Goal: Transaction & Acquisition: Book appointment/travel/reservation

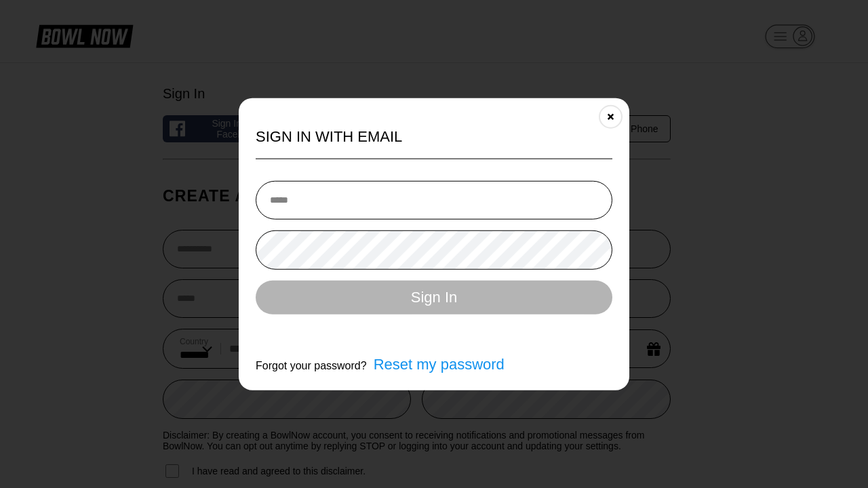
select select "**"
type input "**********"
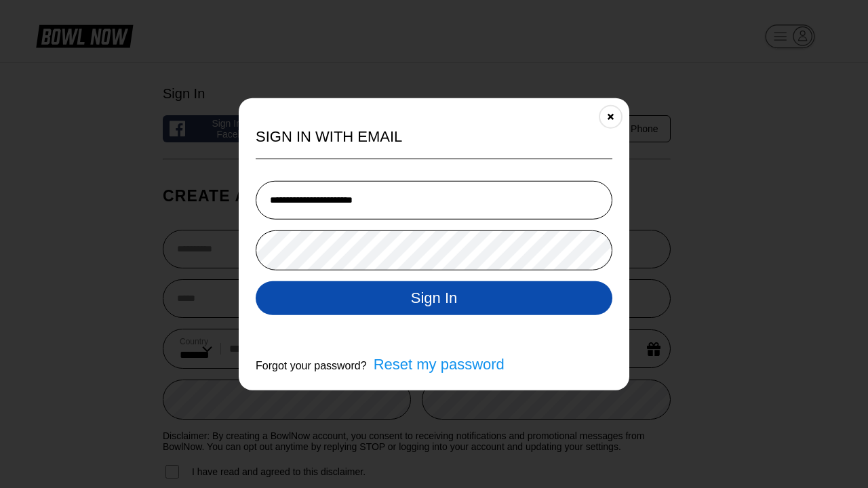
click at [434, 299] on button "Sign In" at bounding box center [434, 298] width 357 height 34
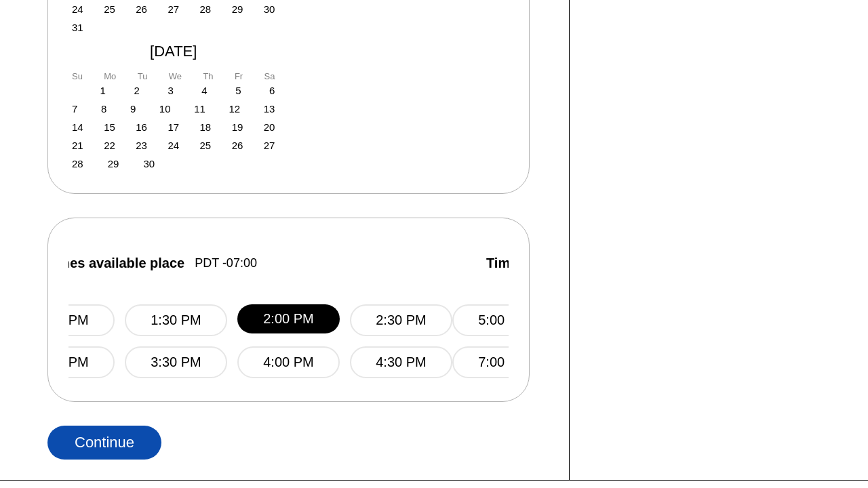
click at [104, 426] on button "Continue" at bounding box center [104, 443] width 114 height 34
